Goal: Task Accomplishment & Management: Use online tool/utility

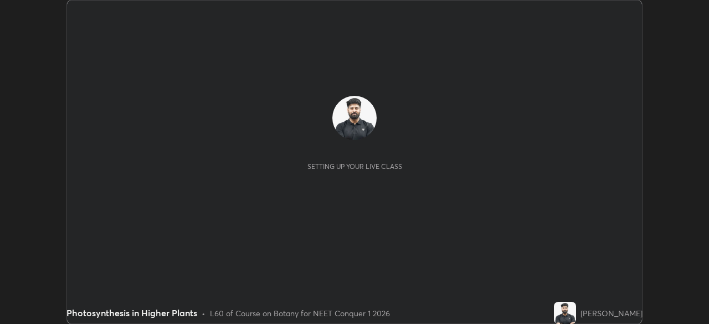
scroll to position [324, 708]
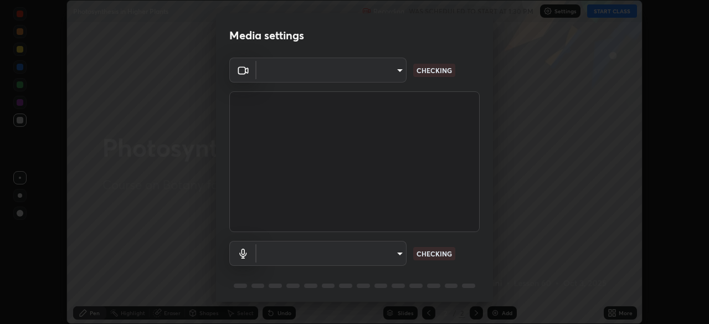
type input "27782adc23e2fb2e9a25af94410cad793eda472e13505a4e640454b7a0983fad"
type input "default"
click at [436, 250] on p "CHECKING" at bounding box center [433, 254] width 35 height 10
click at [430, 253] on p "NO FEED" at bounding box center [430, 254] width 29 height 10
click at [524, 228] on div "Media settings FHD Camera (33f1:1001) 27782adc23e2fb2e9a25af94410cad793eda472e1…" at bounding box center [354, 162] width 709 height 324
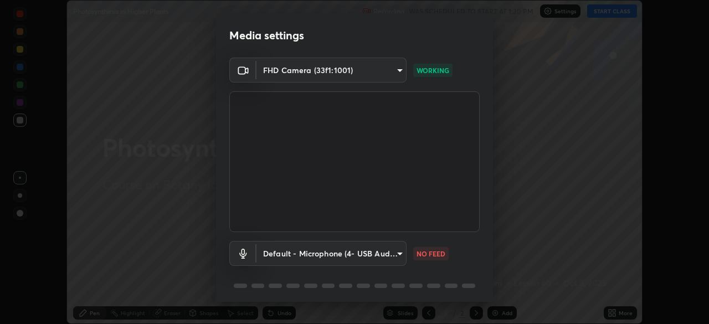
click at [187, 221] on div "Media settings FHD Camera (33f1:1001) 27782adc23e2fb2e9a25af94410cad793eda472e1…" at bounding box center [354, 162] width 709 height 324
click at [704, 304] on div "Media settings FHD Camera (33f1:1001) 27782adc23e2fb2e9a25af94410cad793eda472e1…" at bounding box center [354, 162] width 709 height 324
click at [399, 69] on body "Erase all Photosynthesis in Higher Plants Recording WAS SCHEDULED TO START AT 1…" at bounding box center [354, 162] width 709 height 324
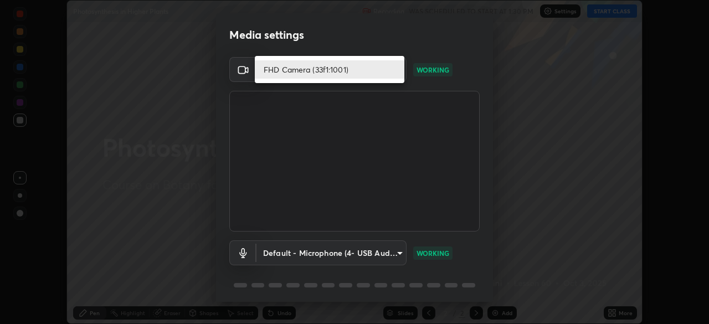
click at [394, 70] on li "FHD Camera (33f1:1001)" at bounding box center [330, 69] width 150 height 18
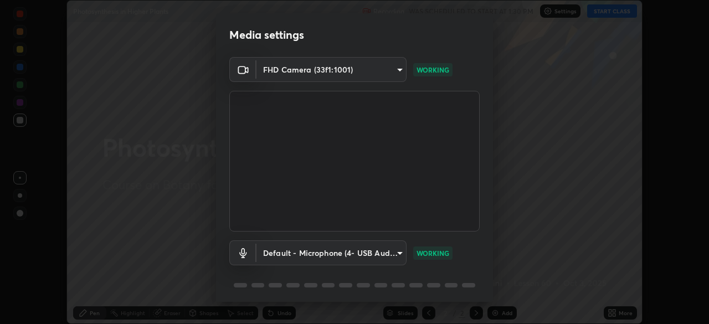
click at [175, 238] on div "Media settings FHD Camera (33f1:1001) 27782adc23e2fb2e9a25af94410cad793eda472e1…" at bounding box center [354, 162] width 709 height 324
click at [314, 186] on video at bounding box center [354, 161] width 250 height 141
click at [317, 186] on video at bounding box center [354, 161] width 250 height 141
click at [340, 175] on video at bounding box center [354, 161] width 250 height 141
click at [342, 173] on video at bounding box center [354, 161] width 250 height 141
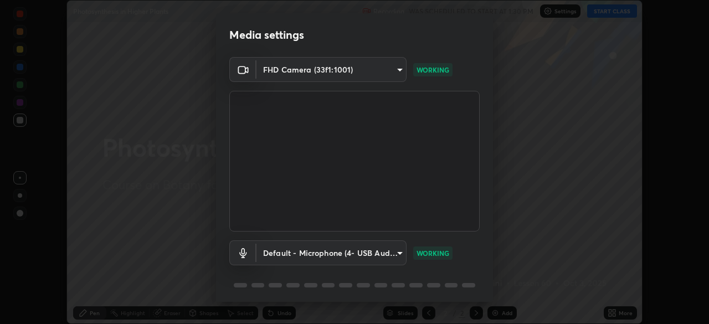
click at [347, 172] on video at bounding box center [354, 161] width 250 height 141
click at [355, 179] on video at bounding box center [354, 161] width 250 height 141
click at [246, 199] on video at bounding box center [354, 161] width 250 height 141
click at [302, 164] on video at bounding box center [354, 161] width 250 height 141
click at [327, 173] on video at bounding box center [354, 161] width 250 height 141
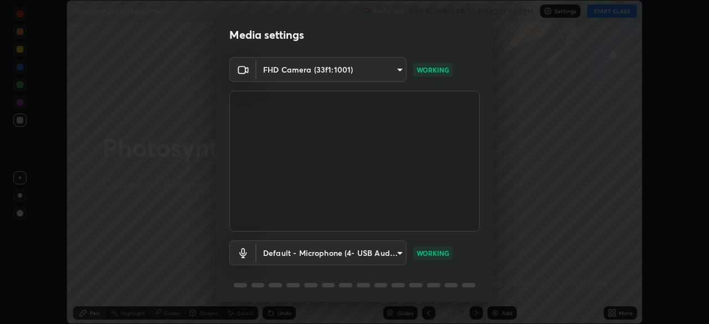
click at [344, 166] on video at bounding box center [354, 161] width 250 height 141
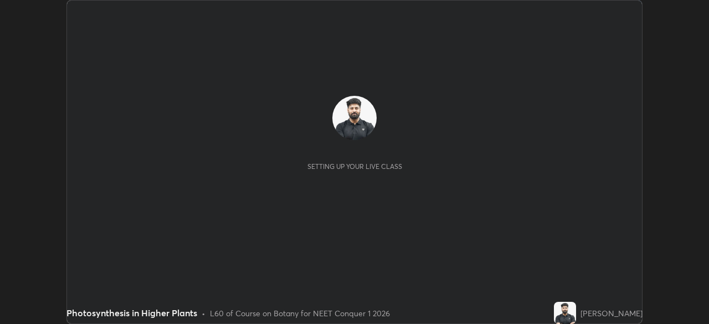
scroll to position [324, 708]
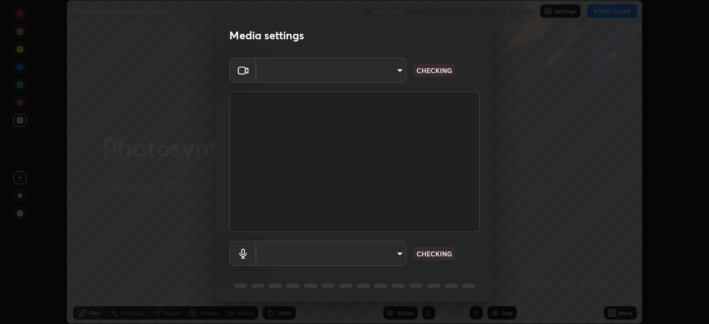
type input "27782adc23e2fb2e9a25af94410cad793eda472e13505a4e640454b7a0983fad"
type input "default"
click at [587, 177] on div "Media settings FHD Camera (33f1:1001) 27782adc23e2fb2e9a25af94410cad793eda472e1…" at bounding box center [354, 162] width 709 height 324
click at [611, 11] on div "Media settings FHD Camera (33f1:1001) 27782adc23e2fb2e9a25af94410cad793eda472e1…" at bounding box center [354, 162] width 709 height 324
click at [674, 95] on div "Media settings FHD Camera (33f1:1001) 27782adc23e2fb2e9a25af94410cad793eda472e1…" at bounding box center [354, 162] width 709 height 324
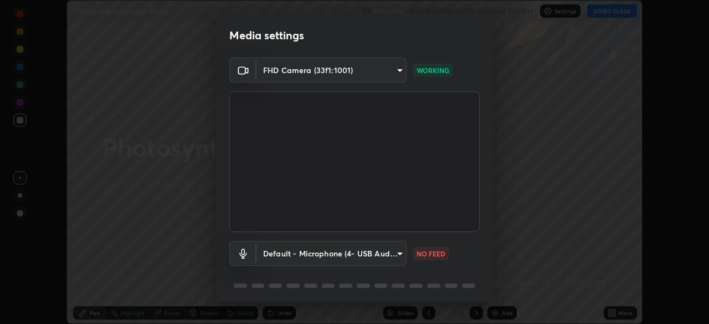
click at [607, 14] on div "Media settings FHD Camera (33f1:1001) 27782adc23e2fb2e9a25af94410cad793eda472e1…" at bounding box center [354, 162] width 709 height 324
click at [435, 70] on p "WORKING" at bounding box center [432, 70] width 33 height 10
click at [433, 70] on p "WORKING" at bounding box center [432, 70] width 33 height 10
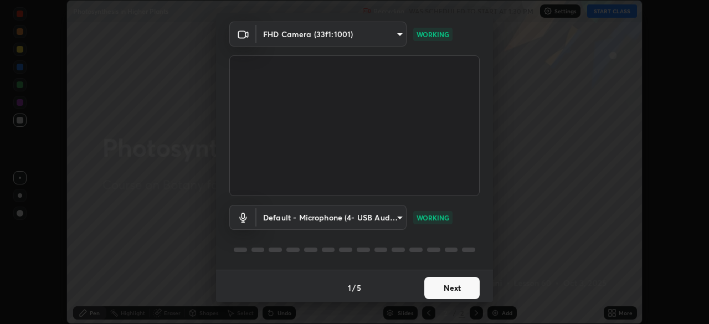
scroll to position [39, 0]
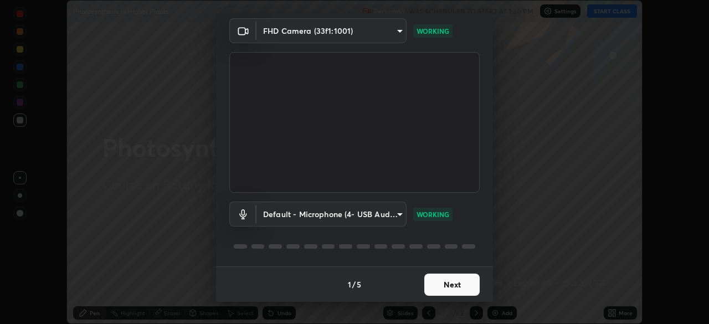
click at [443, 288] on button "Next" at bounding box center [451, 285] width 55 height 22
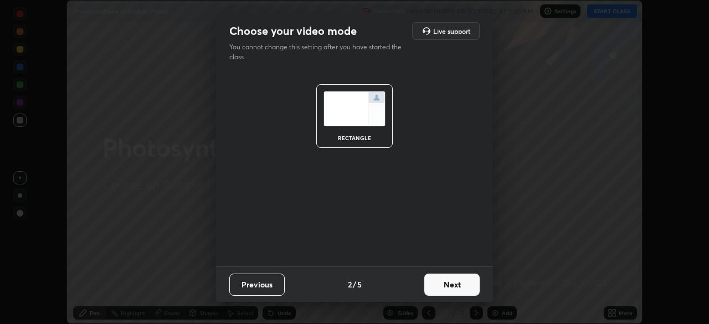
scroll to position [0, 0]
click at [454, 291] on button "Next" at bounding box center [451, 285] width 55 height 22
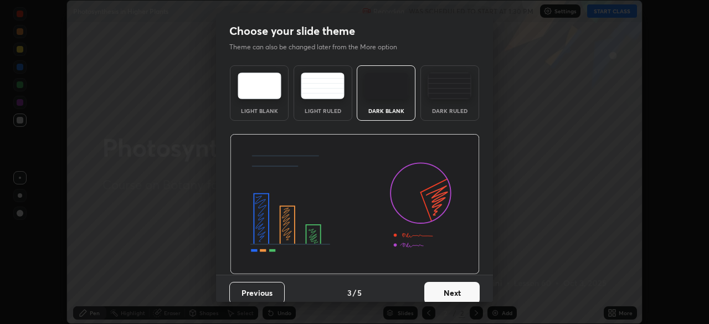
click at [453, 285] on button "Next" at bounding box center [451, 293] width 55 height 22
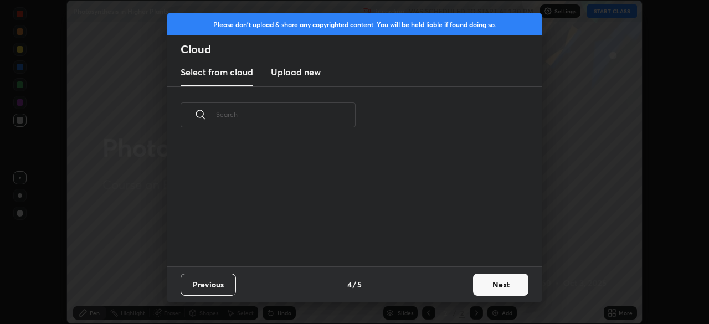
click at [458, 289] on div "Previous 4 / 5 Next" at bounding box center [354, 283] width 374 height 35
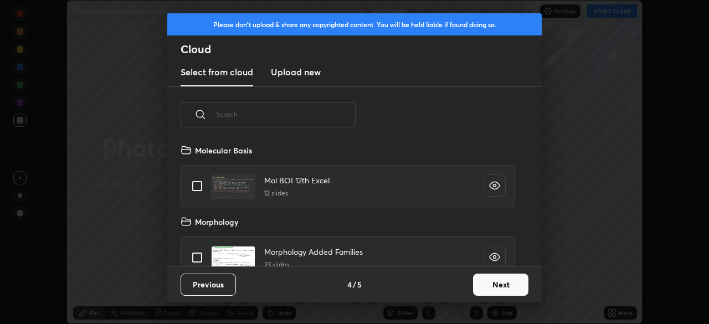
click at [488, 285] on button "Next" at bounding box center [500, 285] width 55 height 22
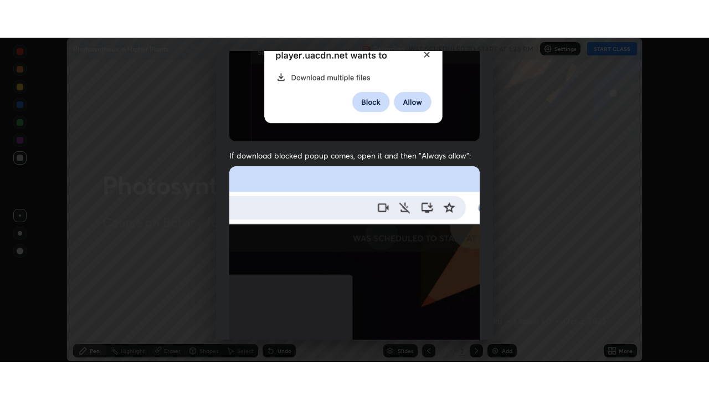
scroll to position [265, 0]
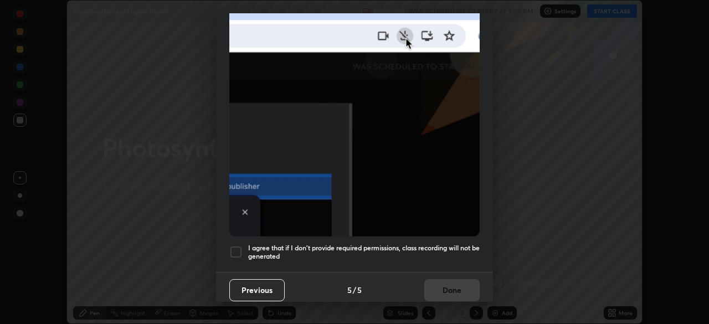
click at [456, 244] on h5 "I agree that if I don't provide required permissions, class recording will not …" at bounding box center [364, 252] width 232 height 17
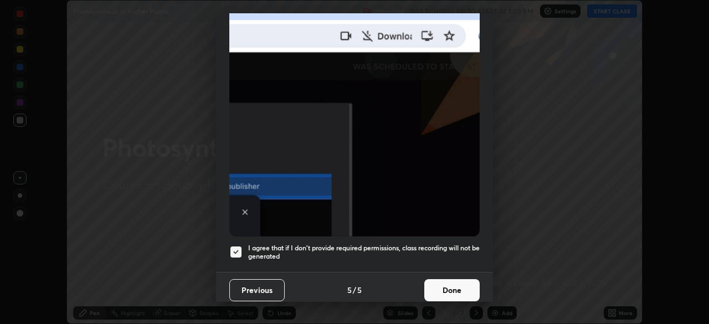
click at [456, 286] on button "Done" at bounding box center [451, 290] width 55 height 22
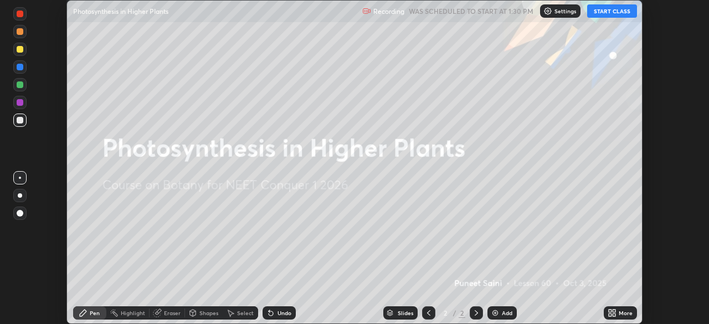
click at [609, 11] on button "START CLASS" at bounding box center [612, 10] width 50 height 13
click at [614, 312] on icon at bounding box center [614, 311] width 3 height 3
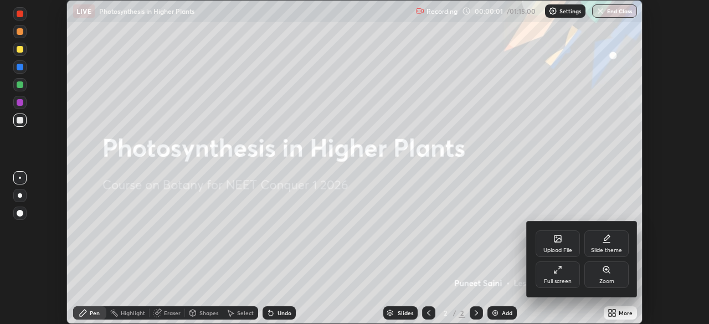
click at [565, 276] on div "Full screen" at bounding box center [558, 274] width 44 height 27
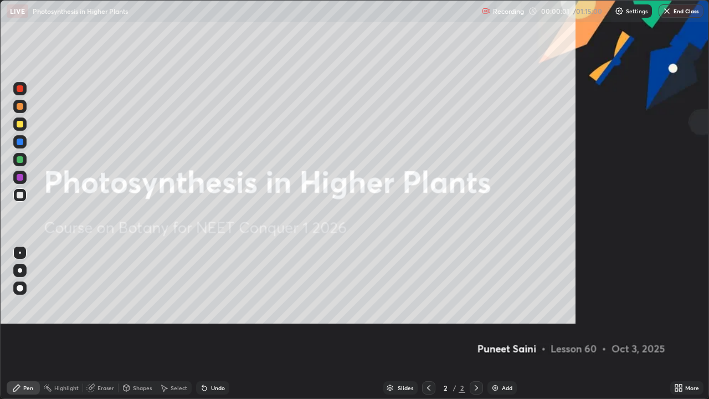
scroll to position [399, 709]
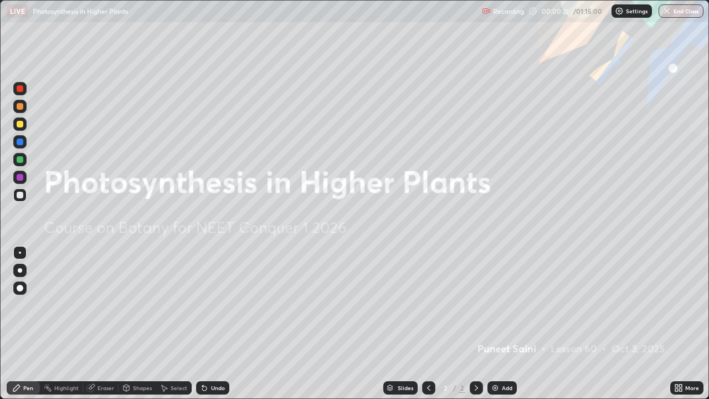
click at [626, 12] on p "Settings" at bounding box center [637, 11] width 22 height 6
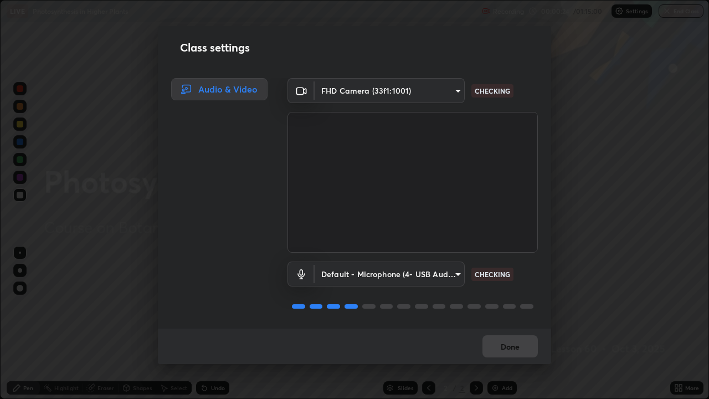
scroll to position [1, 0]
click at [504, 323] on div "Done" at bounding box center [354, 345] width 393 height 35
click at [514, 323] on div "Done" at bounding box center [354, 345] width 393 height 35
click at [510, 323] on div "Done" at bounding box center [354, 345] width 393 height 35
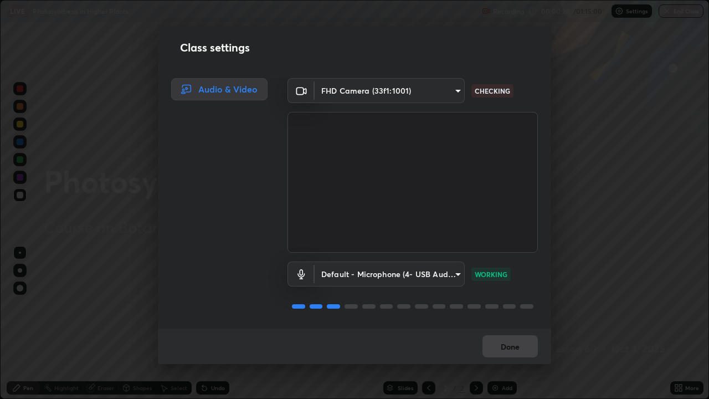
click at [510, 323] on div "Done" at bounding box center [354, 345] width 393 height 35
click at [509, 323] on div "Done" at bounding box center [354, 345] width 393 height 35
click at [511, 323] on button "Done" at bounding box center [509, 346] width 55 height 22
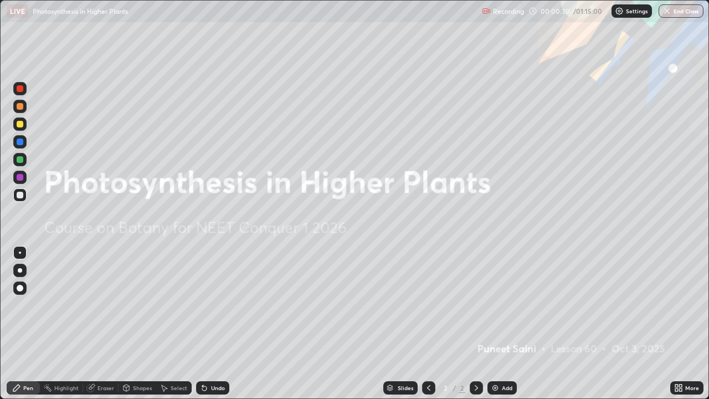
click at [676, 323] on icon at bounding box center [676, 385] width 3 height 3
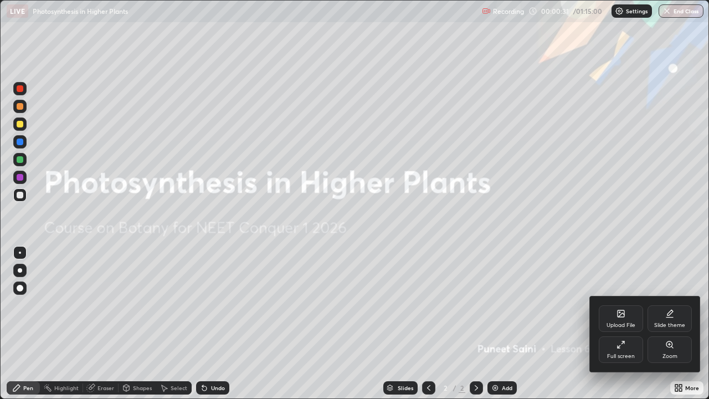
click at [680, 323] on div at bounding box center [354, 199] width 709 height 399
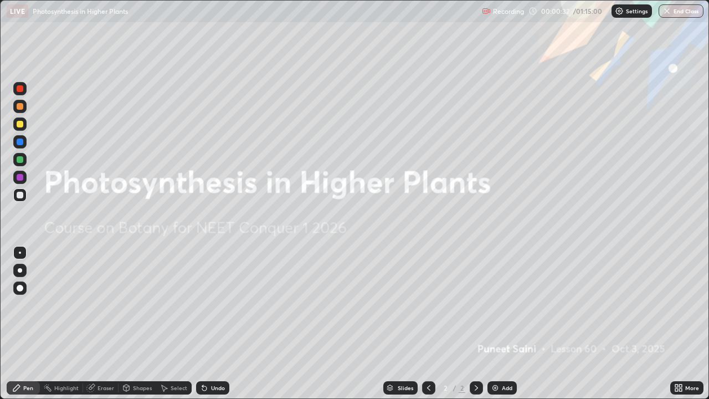
click at [503, 323] on div "Add" at bounding box center [507, 388] width 11 height 6
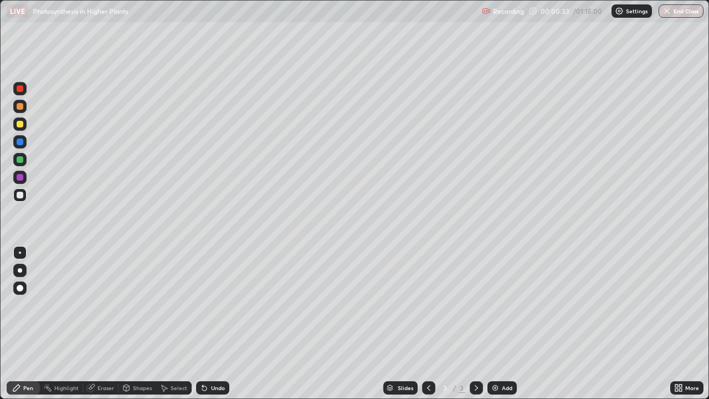
click at [20, 270] on div at bounding box center [20, 270] width 4 height 4
click at [204, 323] on icon at bounding box center [204, 388] width 4 height 4
click at [22, 127] on div at bounding box center [20, 124] width 7 height 7
click at [17, 159] on div at bounding box center [20, 159] width 7 height 7
click at [22, 127] on div at bounding box center [20, 124] width 7 height 7
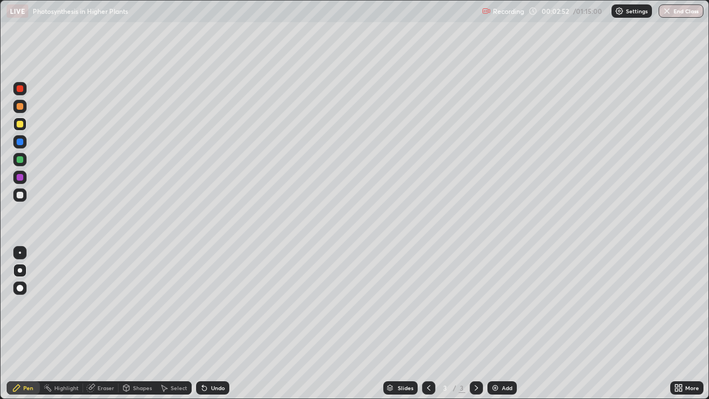
click at [21, 196] on div at bounding box center [20, 195] width 7 height 7
click at [498, 323] on img at bounding box center [495, 387] width 9 height 9
click at [22, 160] on div at bounding box center [20, 159] width 7 height 7
click at [131, 323] on div "Shapes" at bounding box center [138, 387] width 38 height 13
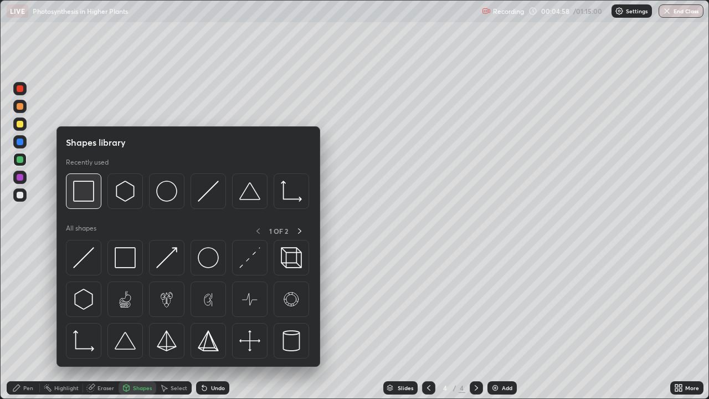
click at [91, 194] on img at bounding box center [83, 191] width 21 height 21
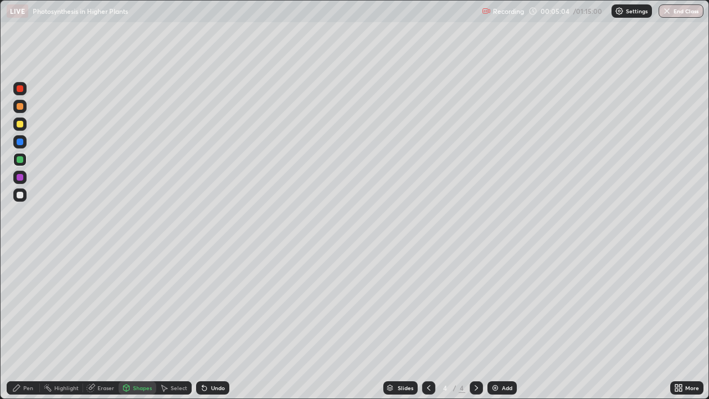
click at [24, 323] on div "Pen" at bounding box center [23, 387] width 33 height 13
click at [19, 197] on div at bounding box center [20, 195] width 7 height 7
click at [19, 194] on div at bounding box center [20, 195] width 7 height 7
click at [211, 323] on div "Undo" at bounding box center [218, 388] width 14 height 6
click at [21, 128] on div at bounding box center [19, 123] width 13 height 13
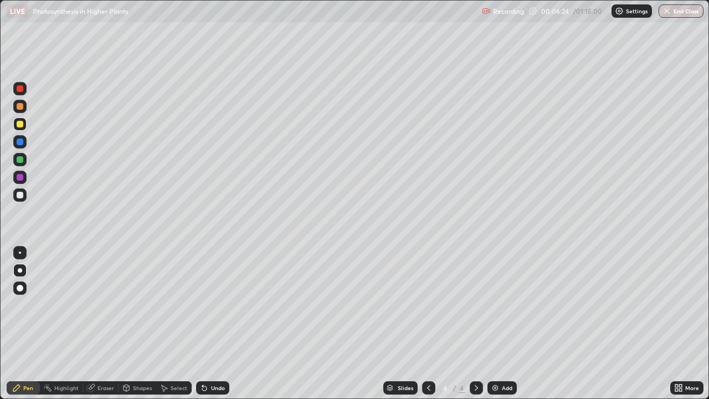
click at [20, 125] on div at bounding box center [20, 124] width 7 height 7
click at [19, 194] on div at bounding box center [20, 195] width 7 height 7
click at [22, 194] on div at bounding box center [20, 195] width 7 height 7
click at [17, 94] on div at bounding box center [19, 88] width 13 height 13
click at [18, 94] on div at bounding box center [19, 88] width 13 height 13
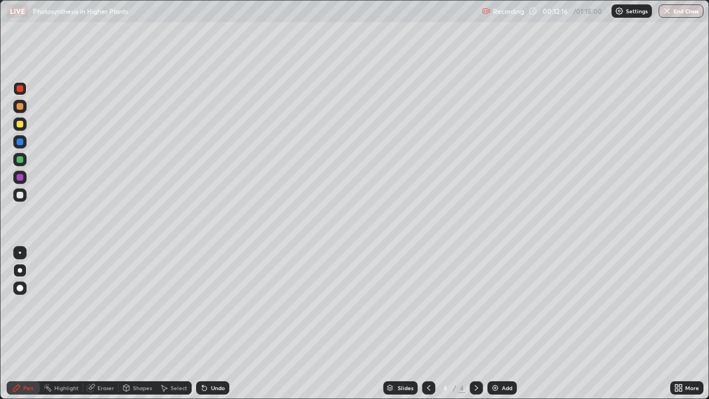
click at [19, 143] on div at bounding box center [20, 141] width 7 height 7
click at [495, 323] on img at bounding box center [495, 387] width 9 height 9
click at [19, 197] on div at bounding box center [20, 195] width 7 height 7
click at [18, 125] on div at bounding box center [20, 124] width 7 height 7
click at [19, 124] on div at bounding box center [20, 124] width 7 height 7
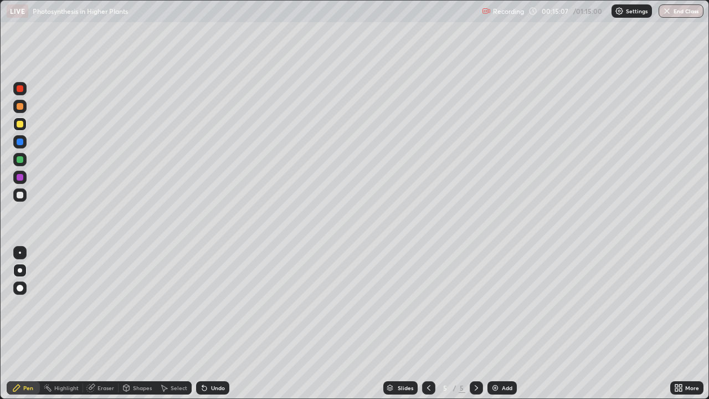
click at [428, 323] on icon at bounding box center [428, 387] width 9 height 9
click at [20, 92] on div at bounding box center [19, 88] width 13 height 13
click at [503, 323] on div "Add" at bounding box center [507, 388] width 11 height 6
click at [126, 323] on icon at bounding box center [126, 389] width 0 height 4
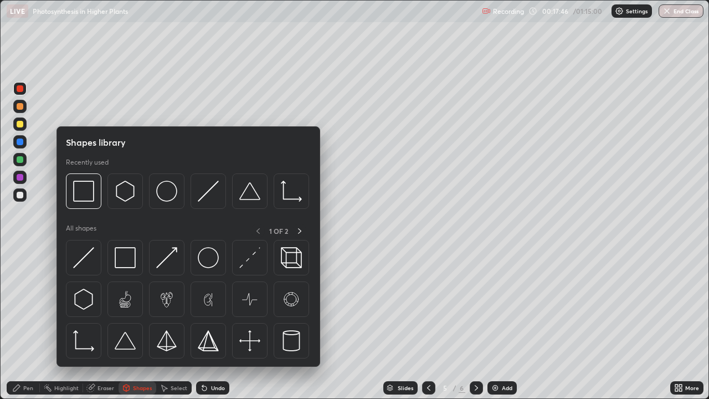
click at [17, 196] on div at bounding box center [20, 195] width 7 height 7
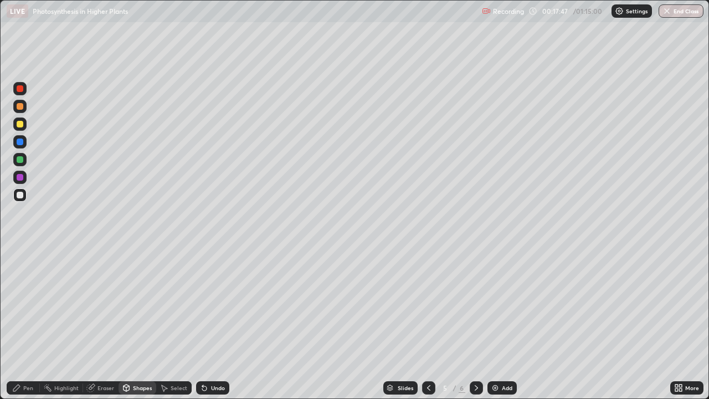
click at [137, 323] on div "Shapes" at bounding box center [142, 388] width 19 height 6
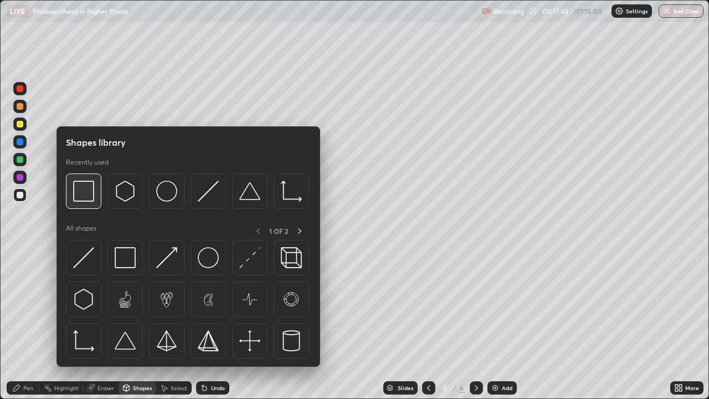
click at [87, 198] on img at bounding box center [83, 191] width 21 height 21
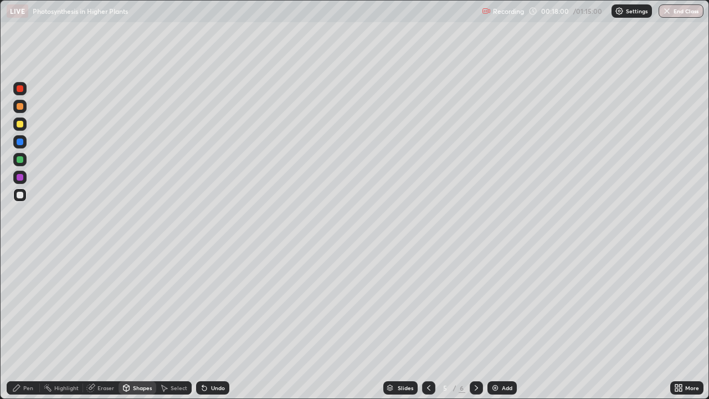
click at [22, 194] on div at bounding box center [20, 195] width 7 height 7
click at [31, 323] on div "Pen" at bounding box center [28, 388] width 10 height 6
click at [205, 323] on icon at bounding box center [204, 387] width 9 height 9
click at [21, 159] on div at bounding box center [20, 159] width 7 height 7
click at [22, 192] on div at bounding box center [20, 195] width 7 height 7
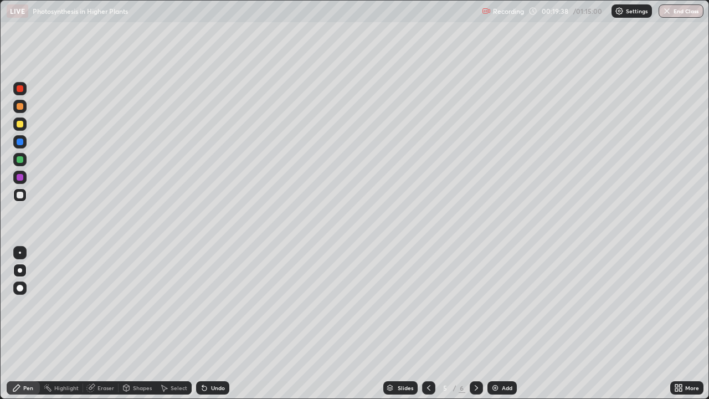
click at [22, 156] on div at bounding box center [20, 159] width 7 height 7
click at [23, 188] on div at bounding box center [19, 194] width 13 height 13
click at [21, 158] on div at bounding box center [20, 159] width 7 height 7
click at [211, 323] on div "Undo" at bounding box center [218, 388] width 14 height 6
click at [426, 323] on icon at bounding box center [428, 387] width 9 height 9
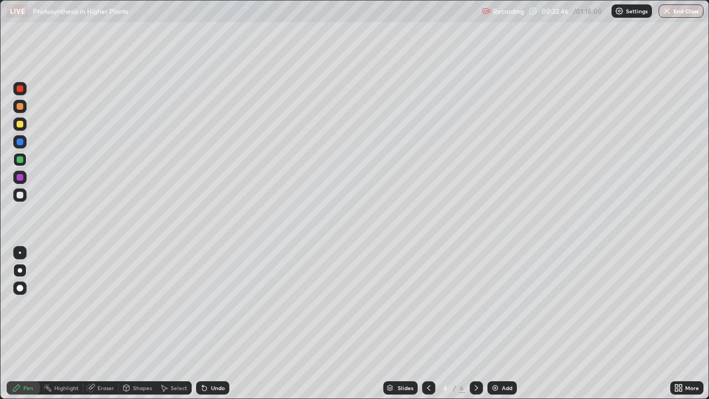
click at [98, 323] on div "Eraser" at bounding box center [105, 388] width 17 height 6
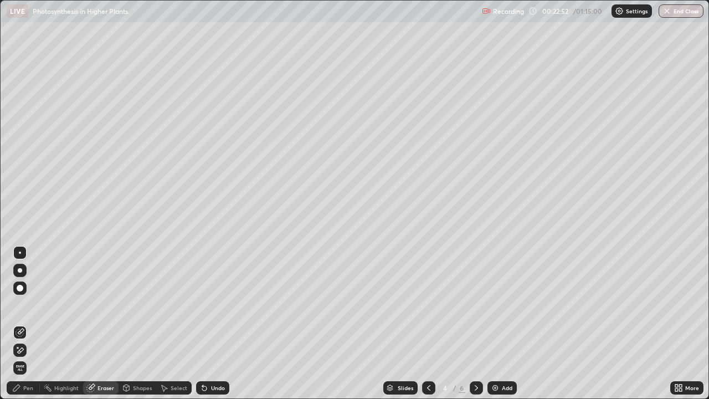
click at [19, 323] on icon at bounding box center [16, 387] width 7 height 7
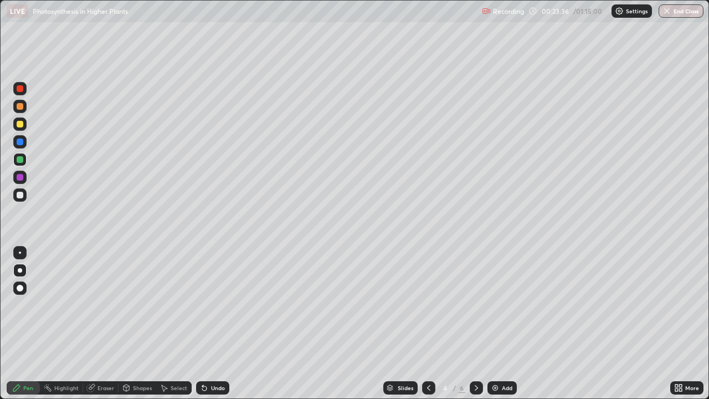
click at [19, 197] on div at bounding box center [20, 195] width 7 height 7
click at [20, 196] on div at bounding box center [20, 195] width 7 height 7
click at [18, 142] on div at bounding box center [20, 141] width 7 height 7
click at [475, 323] on icon at bounding box center [476, 387] width 9 height 9
click at [474, 323] on icon at bounding box center [476, 387] width 9 height 9
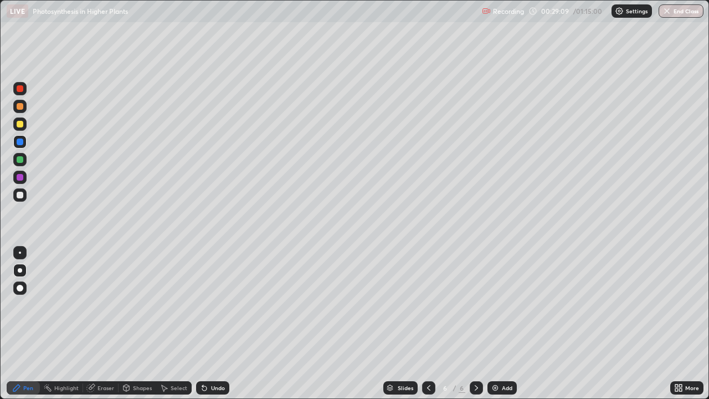
click at [427, 323] on icon at bounding box center [428, 387] width 9 height 9
click at [22, 196] on div at bounding box center [20, 195] width 7 height 7
click at [22, 195] on div at bounding box center [20, 195] width 7 height 7
click at [19, 127] on div at bounding box center [20, 124] width 7 height 7
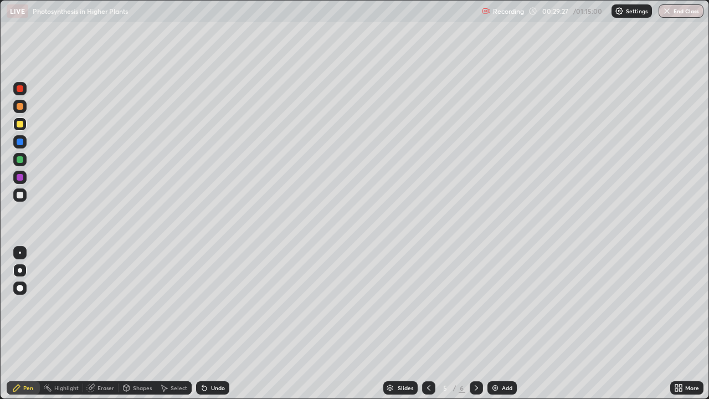
click at [20, 126] on div at bounding box center [20, 124] width 7 height 7
click at [20, 89] on div at bounding box center [20, 88] width 7 height 7
click at [96, 323] on div "Eraser" at bounding box center [100, 387] width 35 height 13
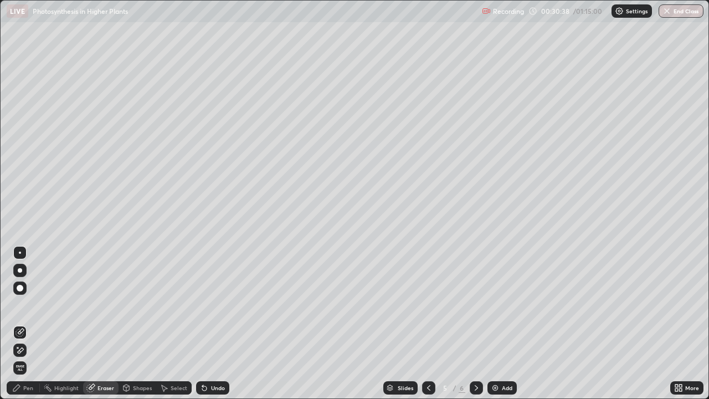
click at [25, 323] on div "Pen" at bounding box center [28, 388] width 10 height 6
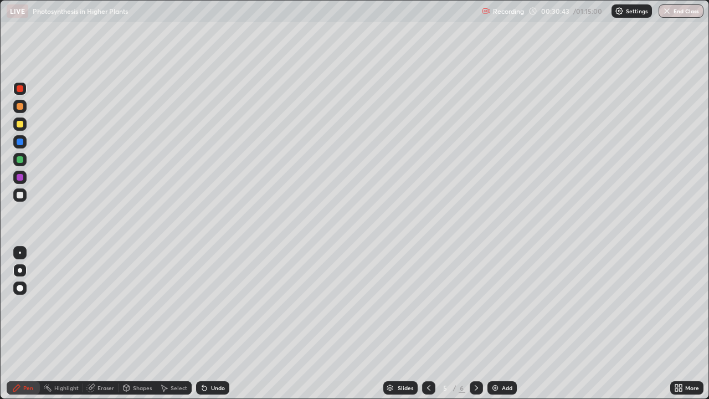
click at [19, 195] on div at bounding box center [20, 195] width 7 height 7
click at [475, 323] on icon at bounding box center [476, 387] width 9 height 9
click at [497, 323] on img at bounding box center [495, 387] width 9 height 9
click at [20, 126] on div at bounding box center [20, 124] width 7 height 7
click at [19, 195] on div at bounding box center [20, 195] width 7 height 7
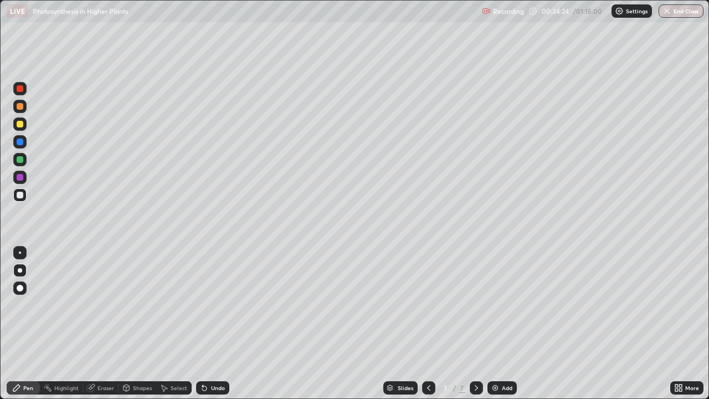
click at [19, 126] on div at bounding box center [20, 124] width 7 height 7
click at [211, 323] on div "Undo" at bounding box center [218, 388] width 14 height 6
click at [20, 190] on div at bounding box center [19, 194] width 13 height 13
click at [20, 193] on div at bounding box center [20, 195] width 7 height 7
click at [214, 323] on div "Undo" at bounding box center [212, 387] width 33 height 13
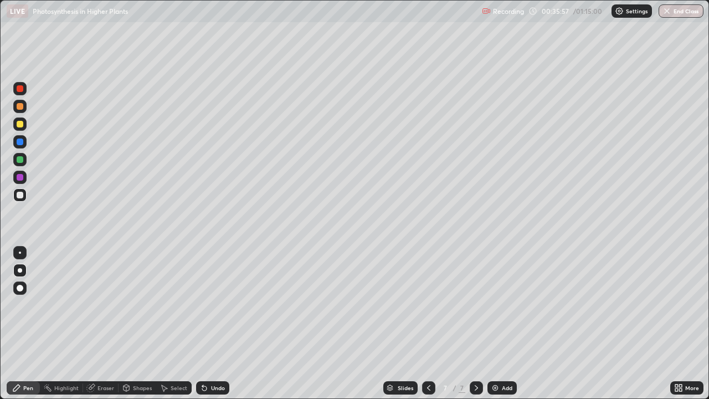
click at [202, 323] on icon at bounding box center [202, 385] width 1 height 1
click at [22, 143] on div at bounding box center [20, 141] width 7 height 7
click at [19, 198] on div at bounding box center [20, 195] width 7 height 7
click at [20, 91] on div at bounding box center [20, 88] width 7 height 7
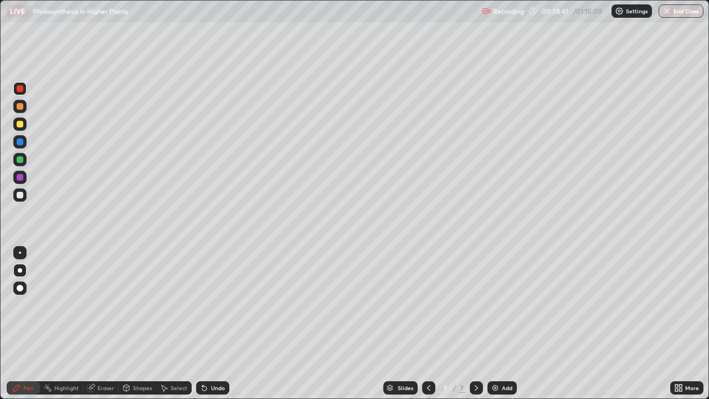
click at [19, 196] on div at bounding box center [20, 195] width 7 height 7
click at [213, 323] on div "Undo" at bounding box center [212, 387] width 33 height 13
click at [20, 142] on div at bounding box center [20, 141] width 7 height 7
click at [20, 145] on div at bounding box center [20, 141] width 7 height 7
click at [103, 323] on div "Eraser" at bounding box center [105, 388] width 17 height 6
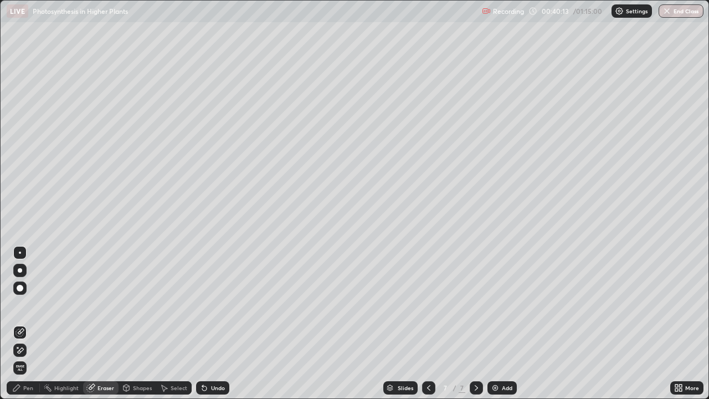
click at [496, 323] on img at bounding box center [495, 387] width 9 height 9
click at [30, 323] on div "Pen" at bounding box center [28, 388] width 10 height 6
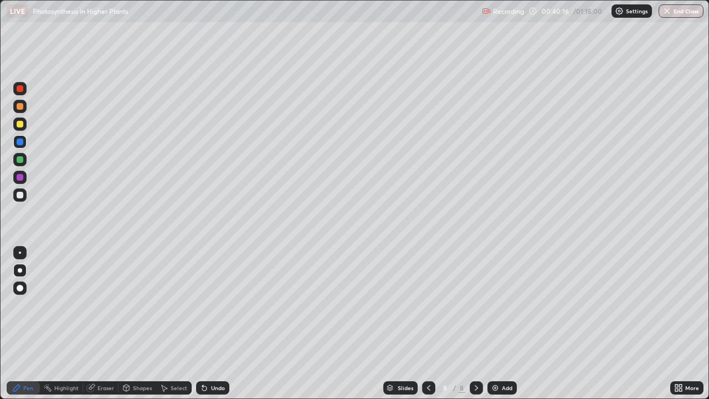
click at [20, 124] on div at bounding box center [20, 124] width 7 height 7
click at [23, 197] on div at bounding box center [20, 195] width 7 height 7
click at [212, 323] on div "Undo" at bounding box center [212, 387] width 33 height 13
click at [20, 126] on div at bounding box center [20, 124] width 7 height 7
click at [20, 197] on div at bounding box center [20, 195] width 7 height 7
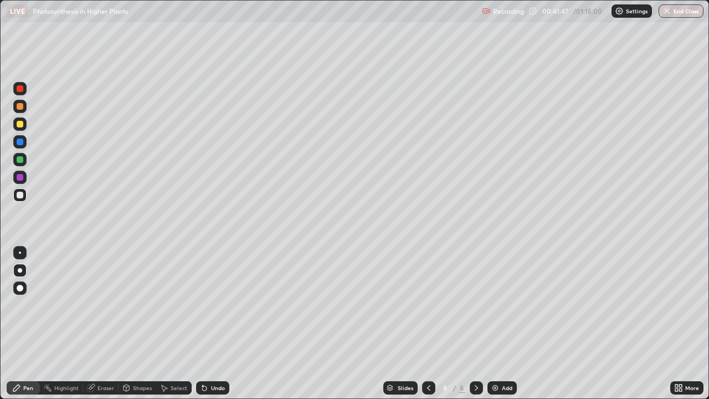
click at [97, 323] on div "Eraser" at bounding box center [105, 388] width 17 height 6
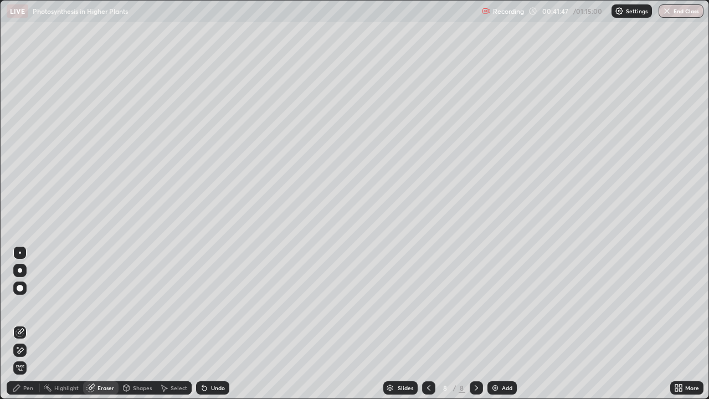
click at [20, 323] on icon at bounding box center [21, 350] width 6 height 6
click at [27, 323] on div "Pen" at bounding box center [28, 388] width 10 height 6
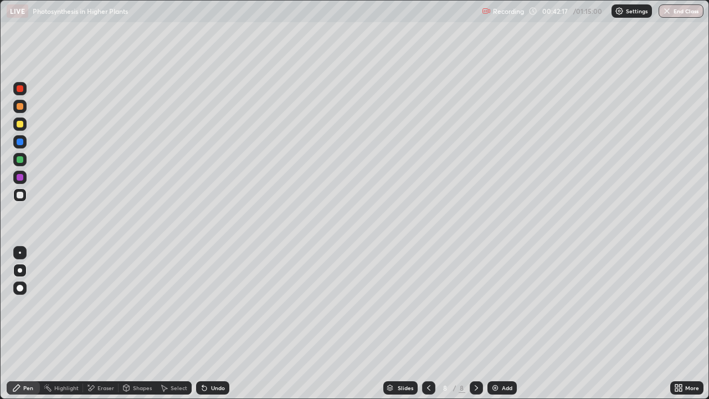
click at [19, 128] on div at bounding box center [19, 123] width 13 height 13
click at [18, 192] on div at bounding box center [20, 195] width 7 height 7
click at [19, 191] on div at bounding box center [19, 194] width 13 height 13
click at [21, 91] on div at bounding box center [20, 88] width 7 height 7
click at [20, 90] on div at bounding box center [20, 88] width 7 height 7
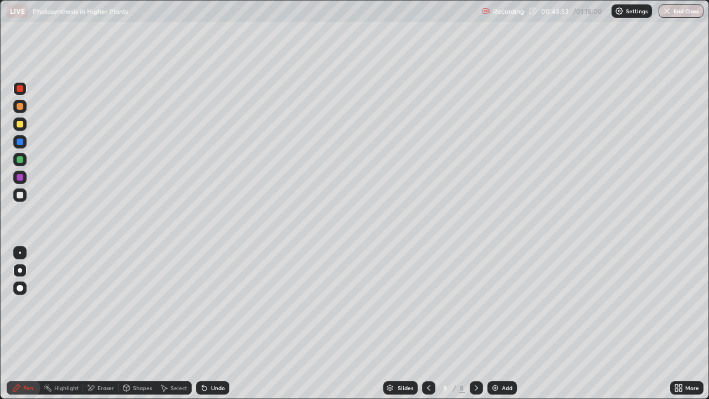
click at [21, 194] on div at bounding box center [20, 195] width 7 height 7
click at [22, 193] on div at bounding box center [20, 195] width 7 height 7
click at [214, 323] on div "Undo" at bounding box center [218, 388] width 14 height 6
click at [209, 323] on div "Undo" at bounding box center [212, 387] width 33 height 13
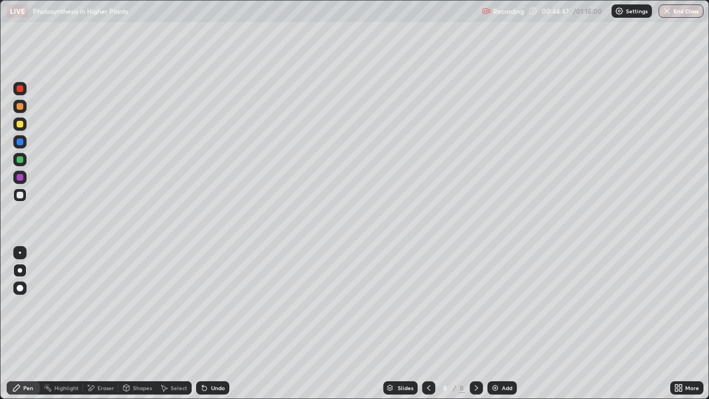
click at [212, 323] on div "Undo" at bounding box center [212, 387] width 33 height 13
click at [214, 323] on div "Undo" at bounding box center [212, 387] width 33 height 13
click at [217, 323] on div "Undo" at bounding box center [218, 388] width 14 height 6
click at [100, 323] on div "Eraser" at bounding box center [105, 388] width 17 height 6
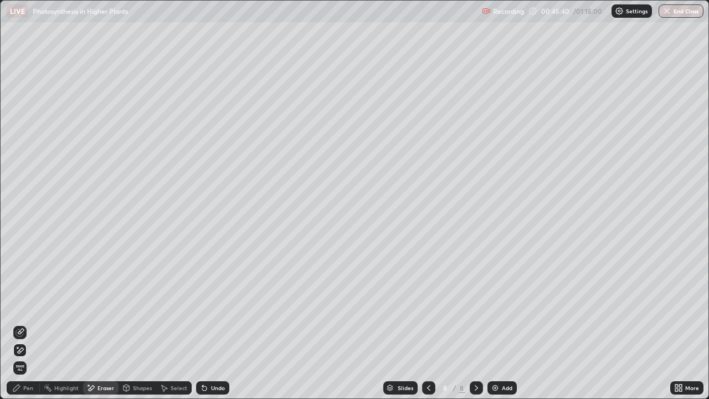
click at [23, 323] on div "Pen" at bounding box center [23, 387] width 33 height 13
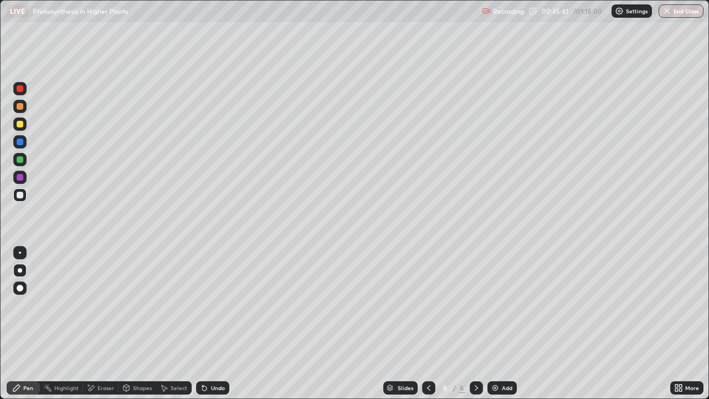
click at [18, 90] on div at bounding box center [20, 88] width 7 height 7
click at [207, 323] on icon at bounding box center [204, 387] width 9 height 9
click at [20, 196] on div at bounding box center [20, 195] width 7 height 7
click at [22, 194] on div at bounding box center [20, 195] width 7 height 7
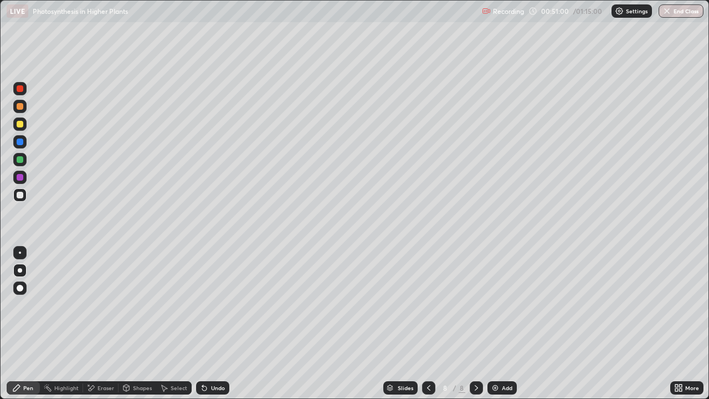
click at [493, 323] on img at bounding box center [495, 387] width 9 height 9
click at [22, 125] on div at bounding box center [20, 124] width 7 height 7
click at [212, 323] on div "Undo" at bounding box center [218, 388] width 14 height 6
click at [19, 193] on div at bounding box center [20, 195] width 7 height 7
click at [26, 124] on div at bounding box center [19, 123] width 13 height 13
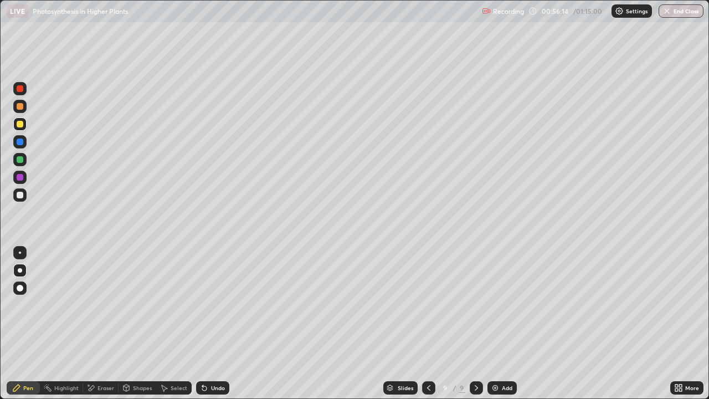
click at [98, 323] on div "Eraser" at bounding box center [105, 388] width 17 height 6
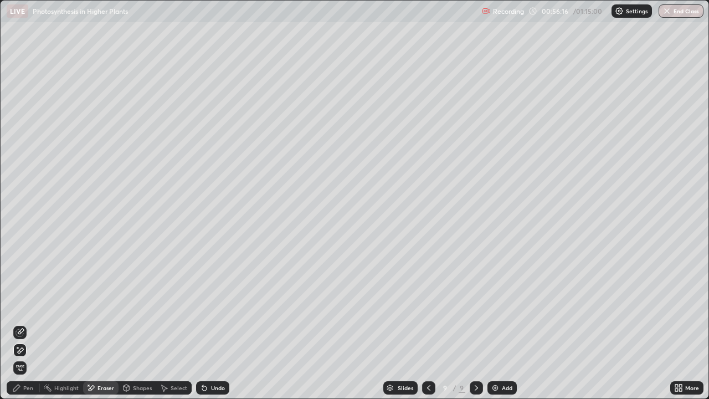
click at [25, 323] on div "Pen" at bounding box center [28, 388] width 10 height 6
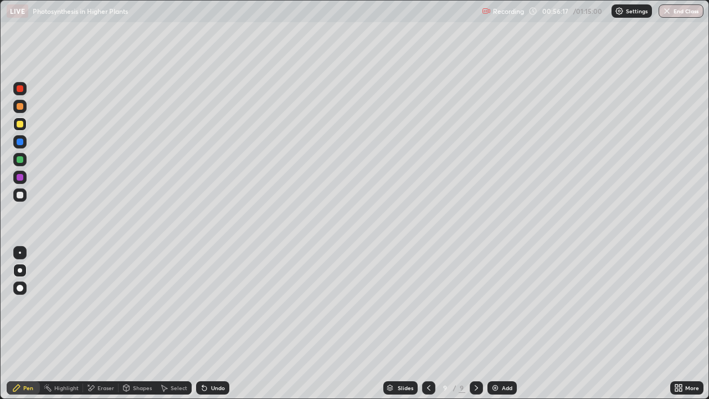
click at [22, 127] on div at bounding box center [20, 124] width 7 height 7
click at [19, 195] on div at bounding box center [20, 195] width 7 height 7
click at [20, 128] on div at bounding box center [19, 123] width 13 height 13
click at [98, 323] on div "Eraser" at bounding box center [105, 388] width 17 height 6
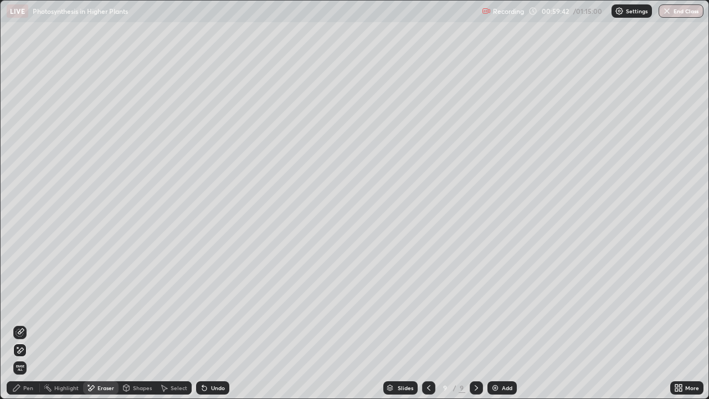
click at [23, 323] on div "Pen" at bounding box center [28, 388] width 10 height 6
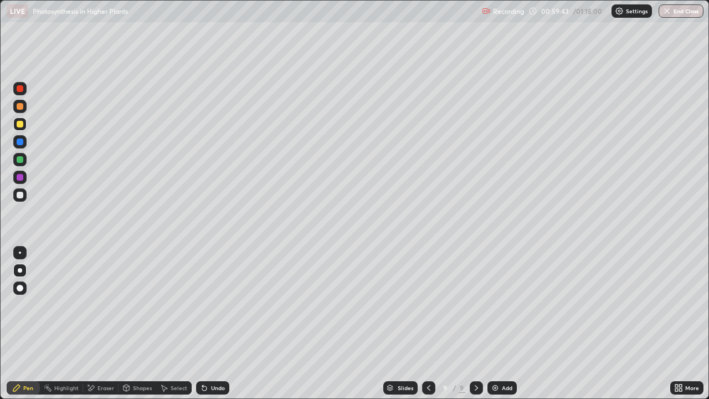
click at [20, 195] on div at bounding box center [20, 195] width 7 height 7
click at [212, 323] on div "Undo" at bounding box center [212, 387] width 33 height 13
click at [209, 323] on div "Undo" at bounding box center [212, 387] width 33 height 13
click at [207, 323] on icon at bounding box center [204, 387] width 9 height 9
click at [202, 323] on icon at bounding box center [202, 385] width 1 height 1
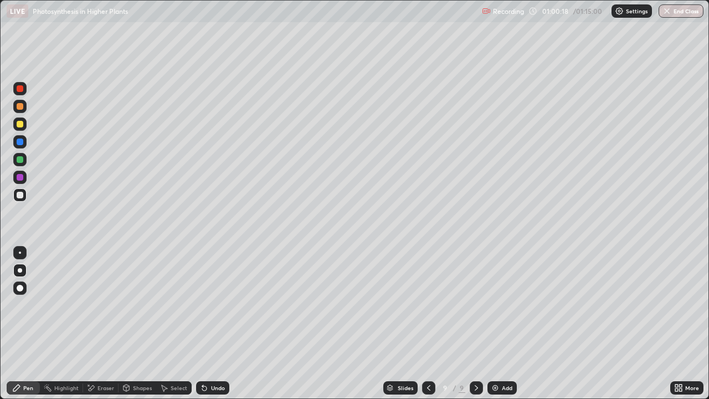
click at [202, 323] on icon at bounding box center [202, 385] width 1 height 1
click at [211, 323] on div "Undo" at bounding box center [218, 388] width 14 height 6
click at [207, 323] on div "Undo" at bounding box center [212, 387] width 33 height 13
click at [693, 14] on button "End Class" at bounding box center [681, 10] width 45 height 13
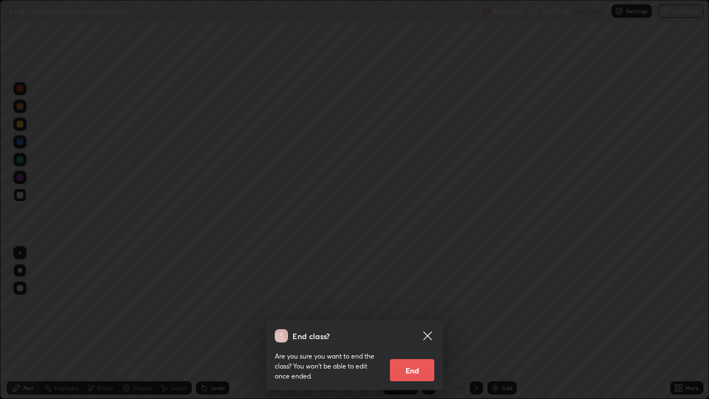
click at [422, 323] on button "End" at bounding box center [412, 370] width 44 height 22
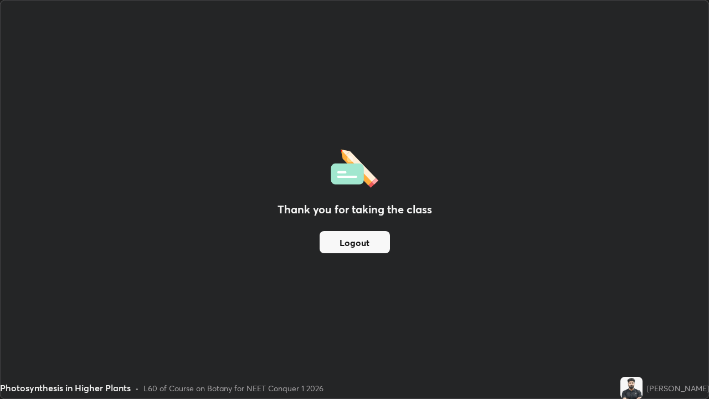
click at [361, 236] on button "Logout" at bounding box center [355, 242] width 70 height 22
